Goal: Answer question/provide support

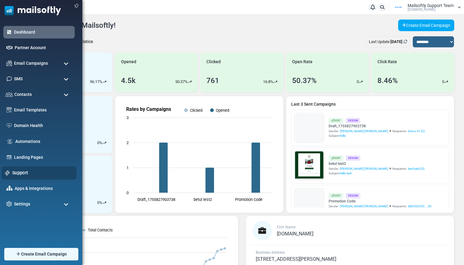
click at [19, 170] on link "Support" at bounding box center [42, 172] width 61 height 7
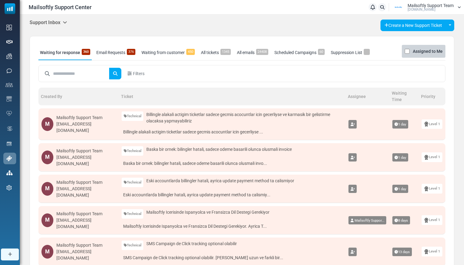
click at [66, 23] on icon at bounding box center [65, 22] width 4 height 5
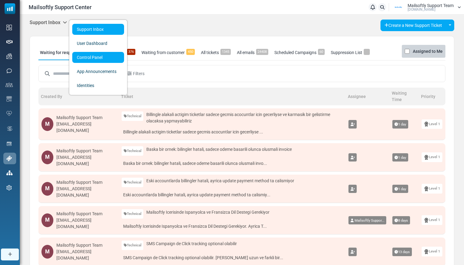
click at [78, 58] on link "Control Panel" at bounding box center [98, 57] width 52 height 11
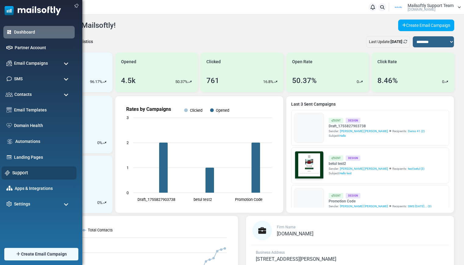
click at [13, 170] on link "Support" at bounding box center [42, 172] width 61 height 7
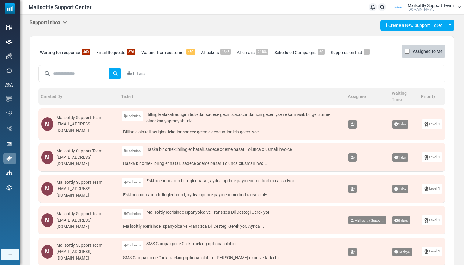
click at [66, 21] on icon at bounding box center [65, 22] width 4 height 5
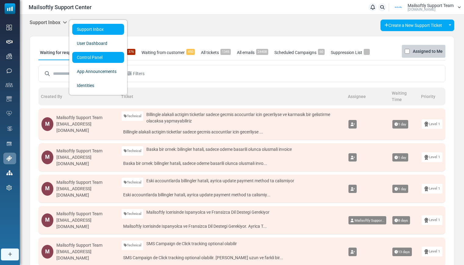
click at [82, 58] on link "Control Panel" at bounding box center [98, 57] width 52 height 11
